Goal: Find specific page/section: Find specific page/section

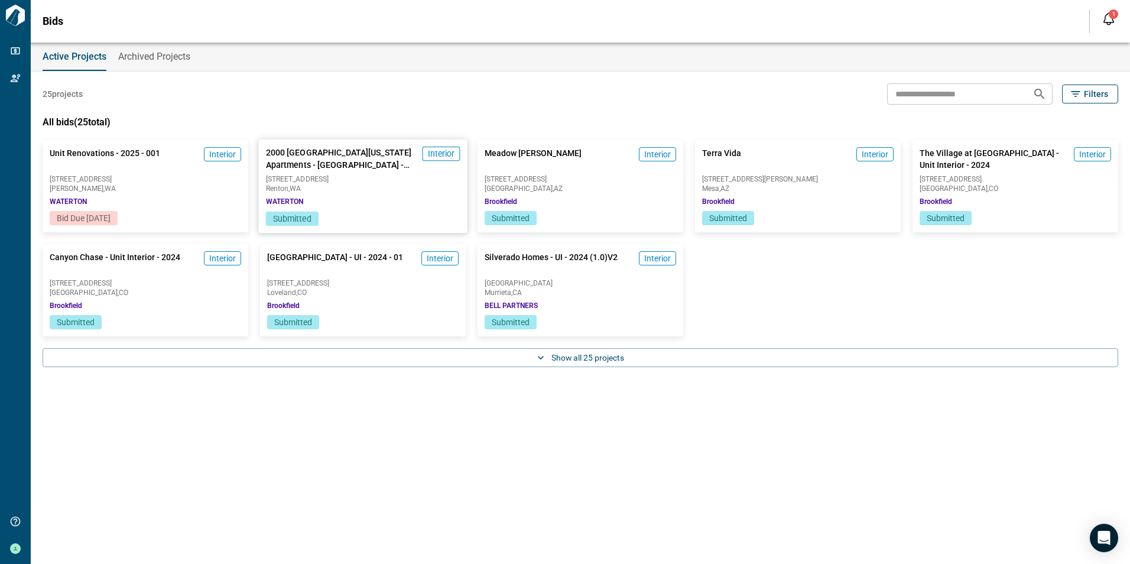
click at [341, 180] on span "[STREET_ADDRESS]" at bounding box center [363, 178] width 194 height 7
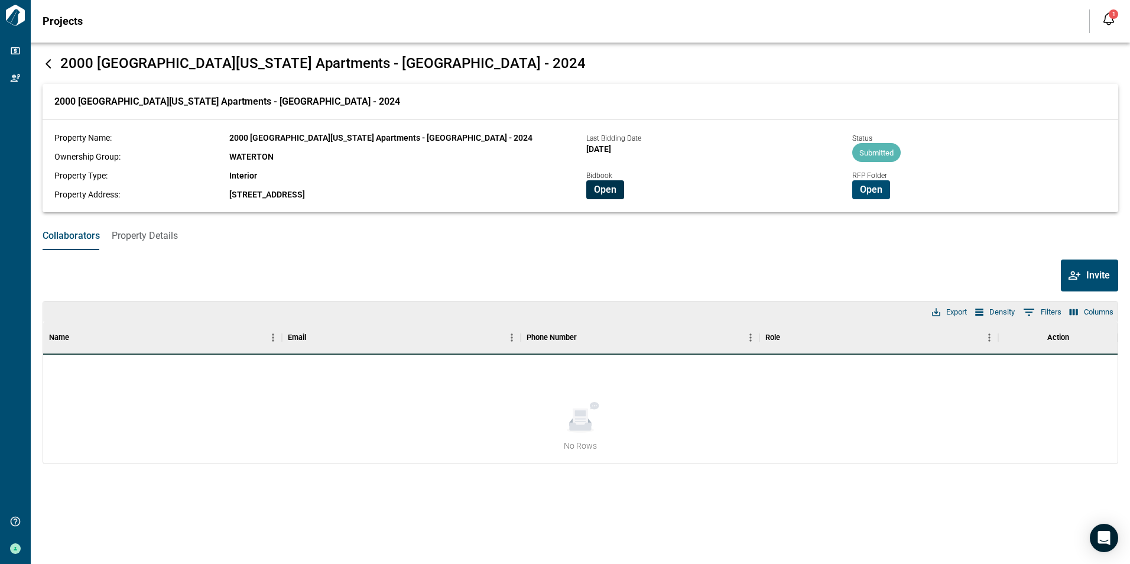
click at [600, 188] on span "Open" at bounding box center [605, 190] width 22 height 12
click at [47, 61] on icon at bounding box center [49, 64] width 12 height 12
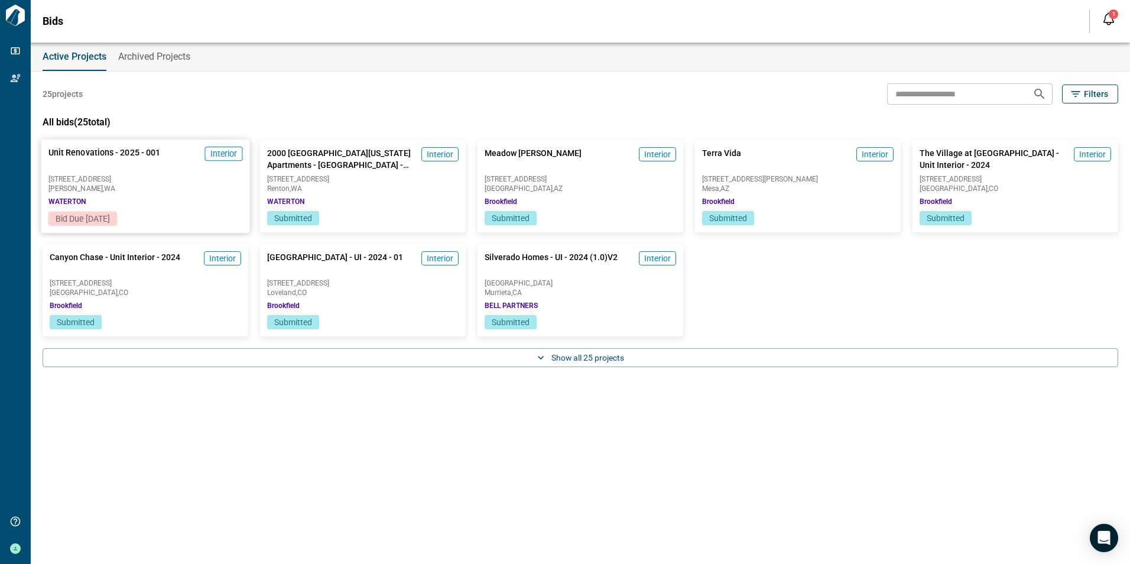
click at [157, 191] on span "Edmonds , [GEOGRAPHIC_DATA]" at bounding box center [145, 188] width 194 height 7
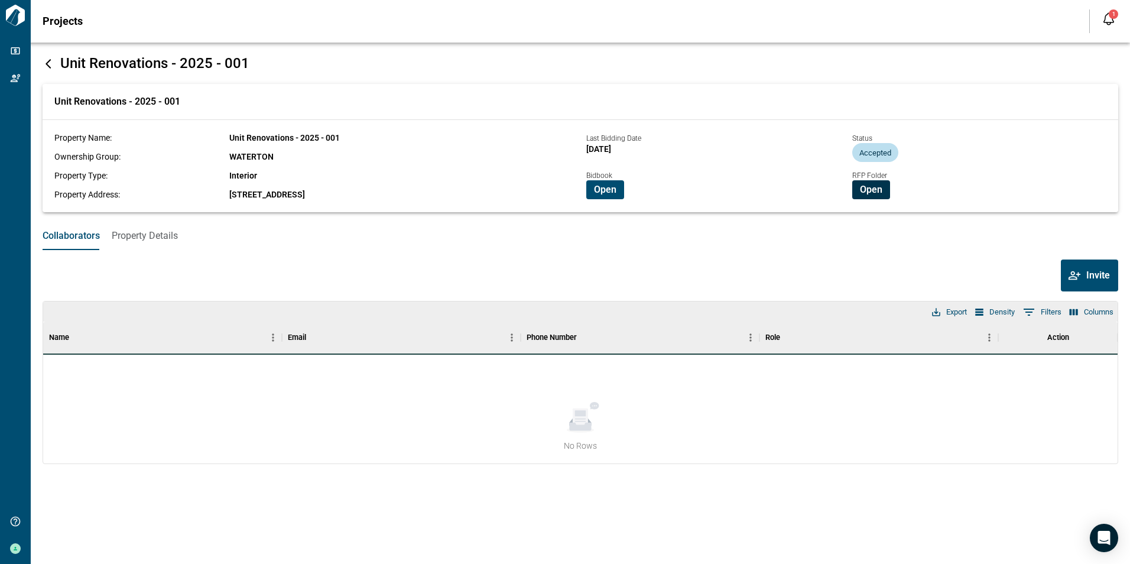
click at [880, 184] on span "Open" at bounding box center [871, 190] width 22 height 12
click at [604, 188] on span "Open" at bounding box center [605, 190] width 22 height 12
